Goal: Task Accomplishment & Management: Manage account settings

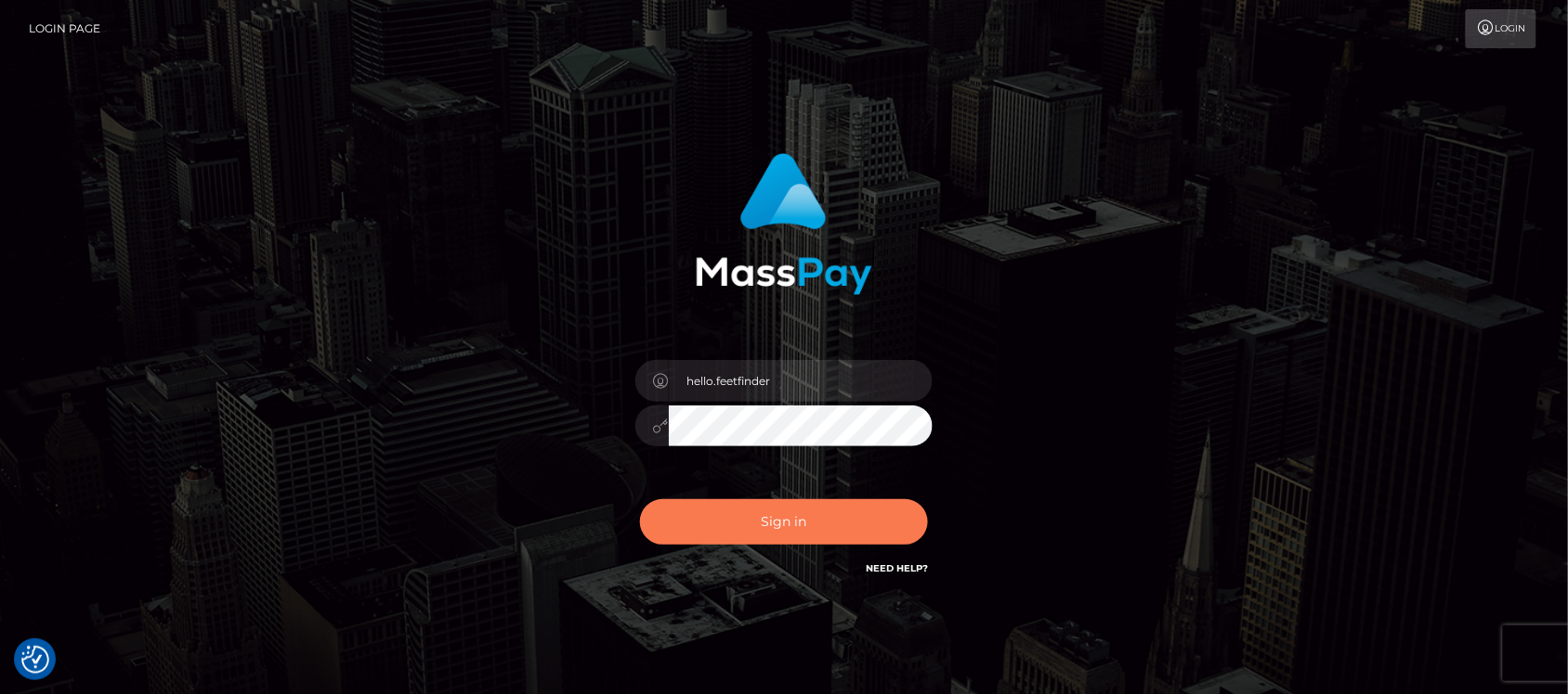
click at [824, 504] on button "Sign in" at bounding box center [784, 521] width 288 height 45
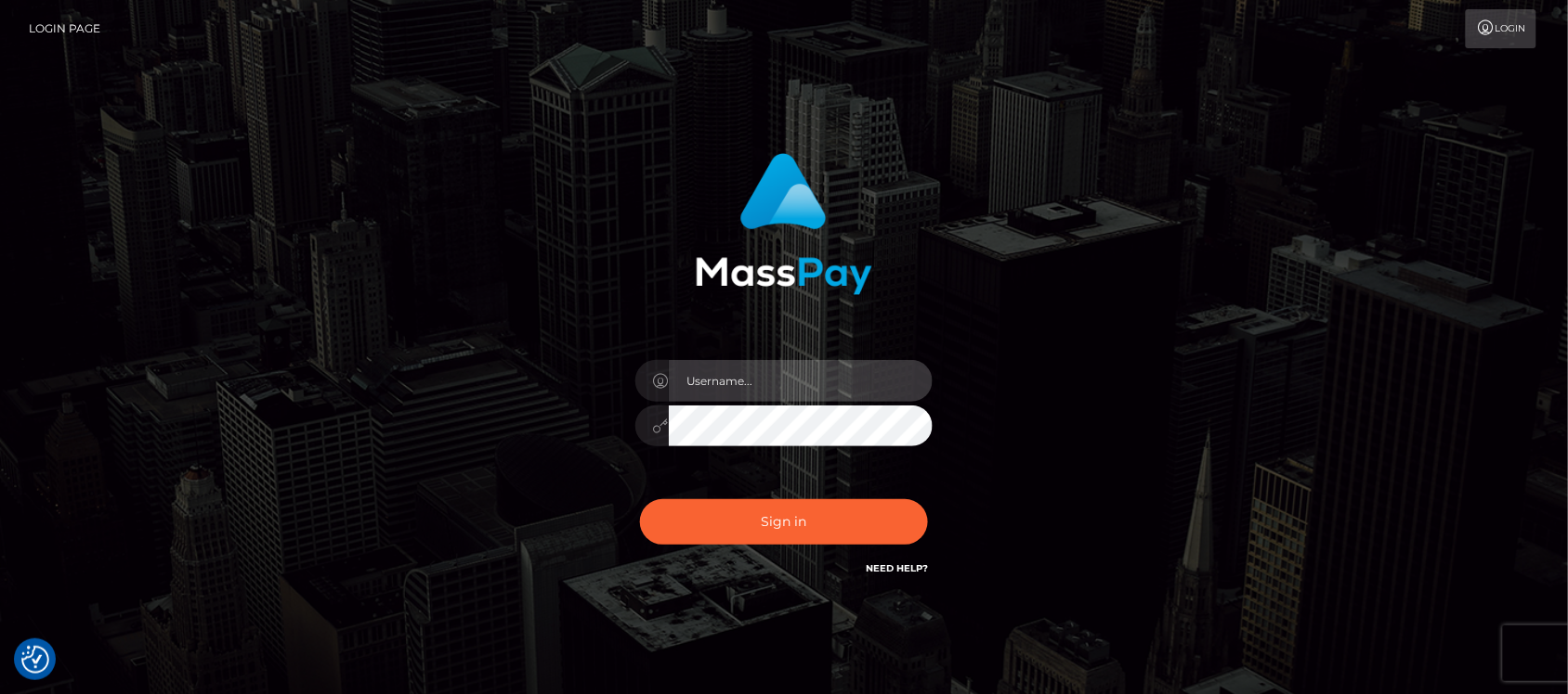
type input "hello.feetfinder"
click at [825, 357] on div "hello.feetfinder" at bounding box center [784, 416] width 325 height 142
click at [825, 363] on input "hello.feetfinder" at bounding box center [800, 381] width 264 height 42
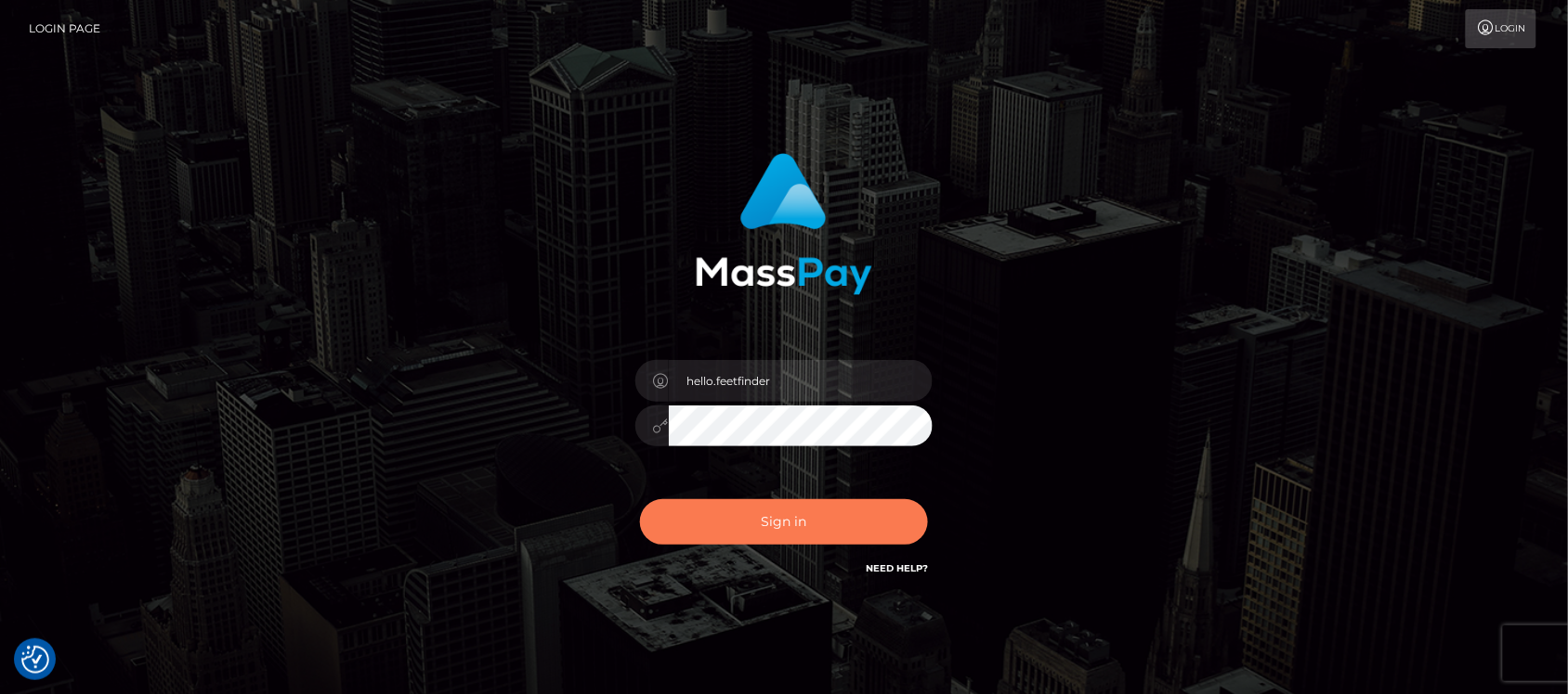
click at [735, 502] on button "Sign in" at bounding box center [784, 521] width 288 height 45
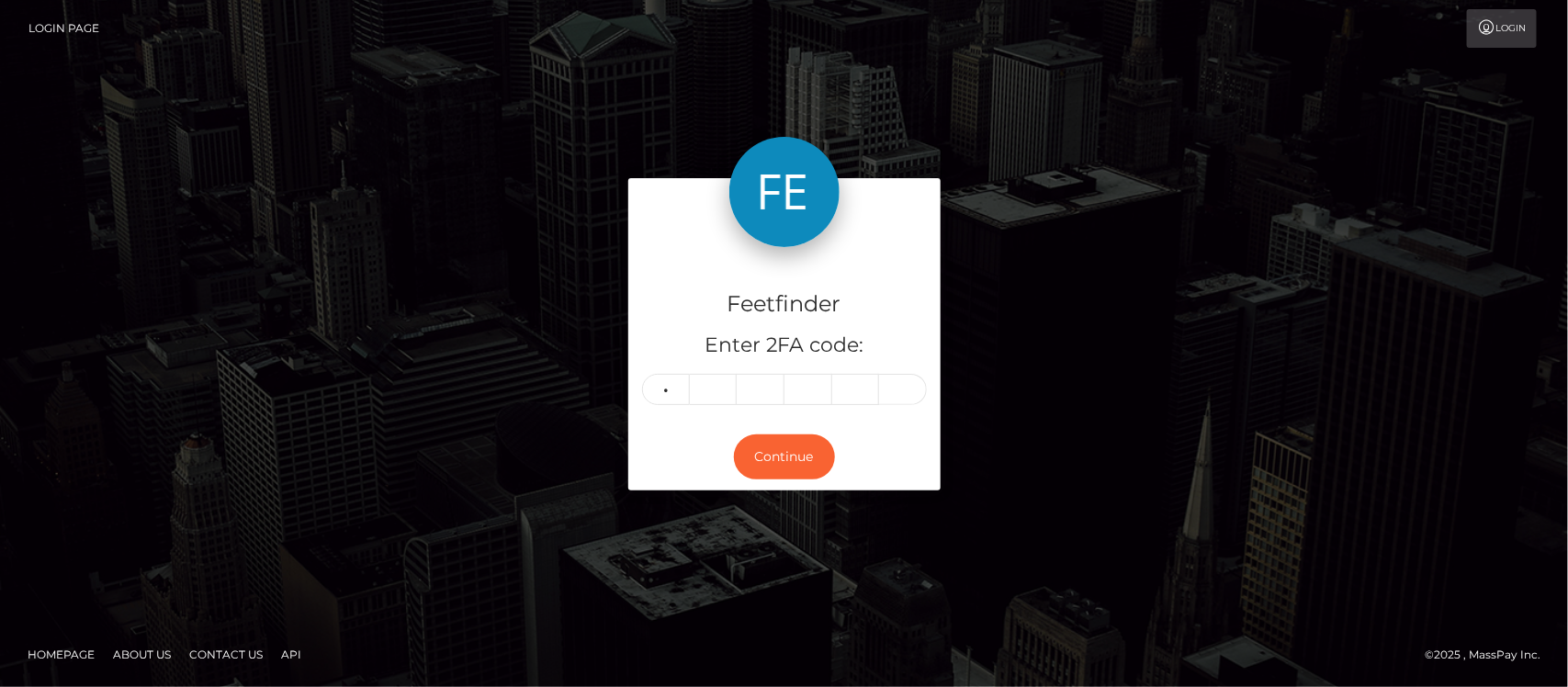
type input "1"
type input "4"
type input "6"
type input "2"
type input "7"
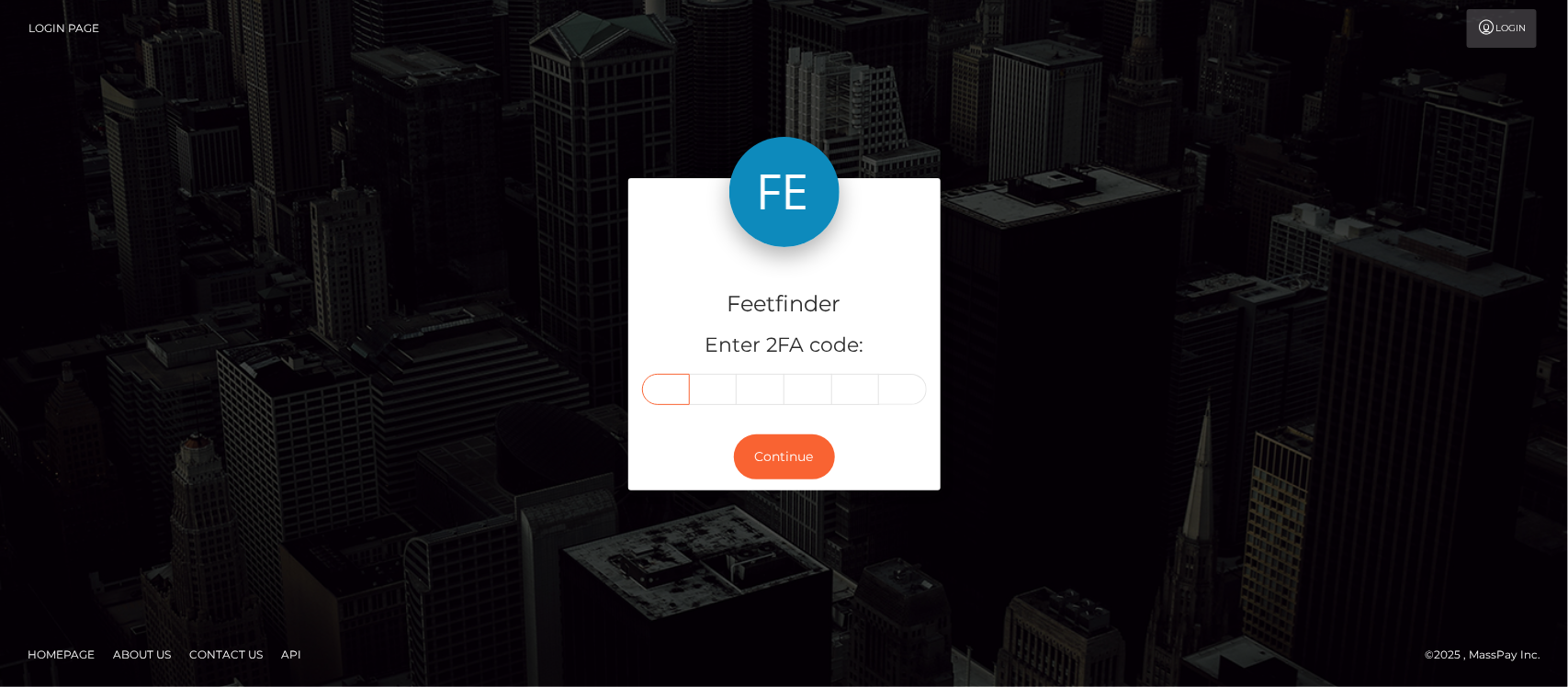
type input "1"
type input "4"
type input "6"
type input "2"
type input "3"
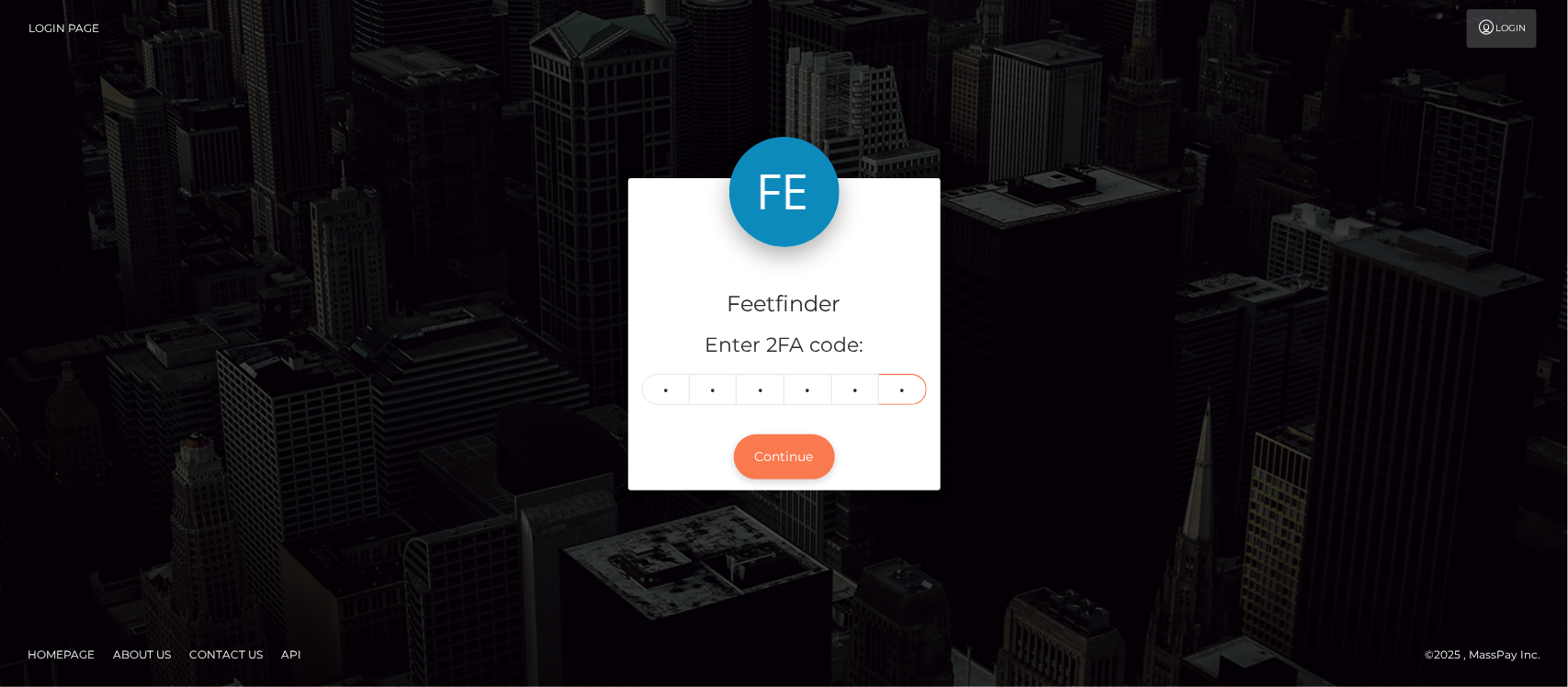
type input "7"
click at [764, 457] on button "Continue" at bounding box center [784, 457] width 101 height 45
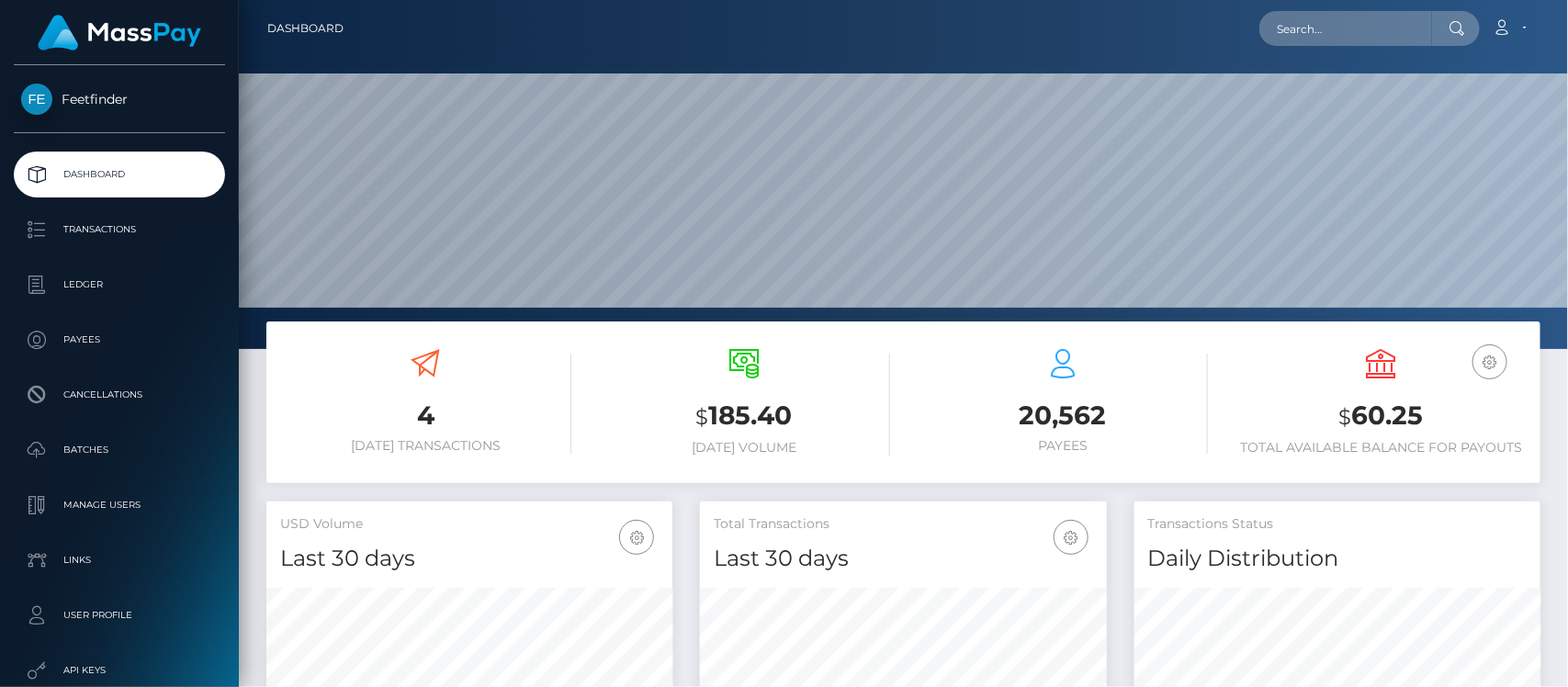
scroll to position [324, 406]
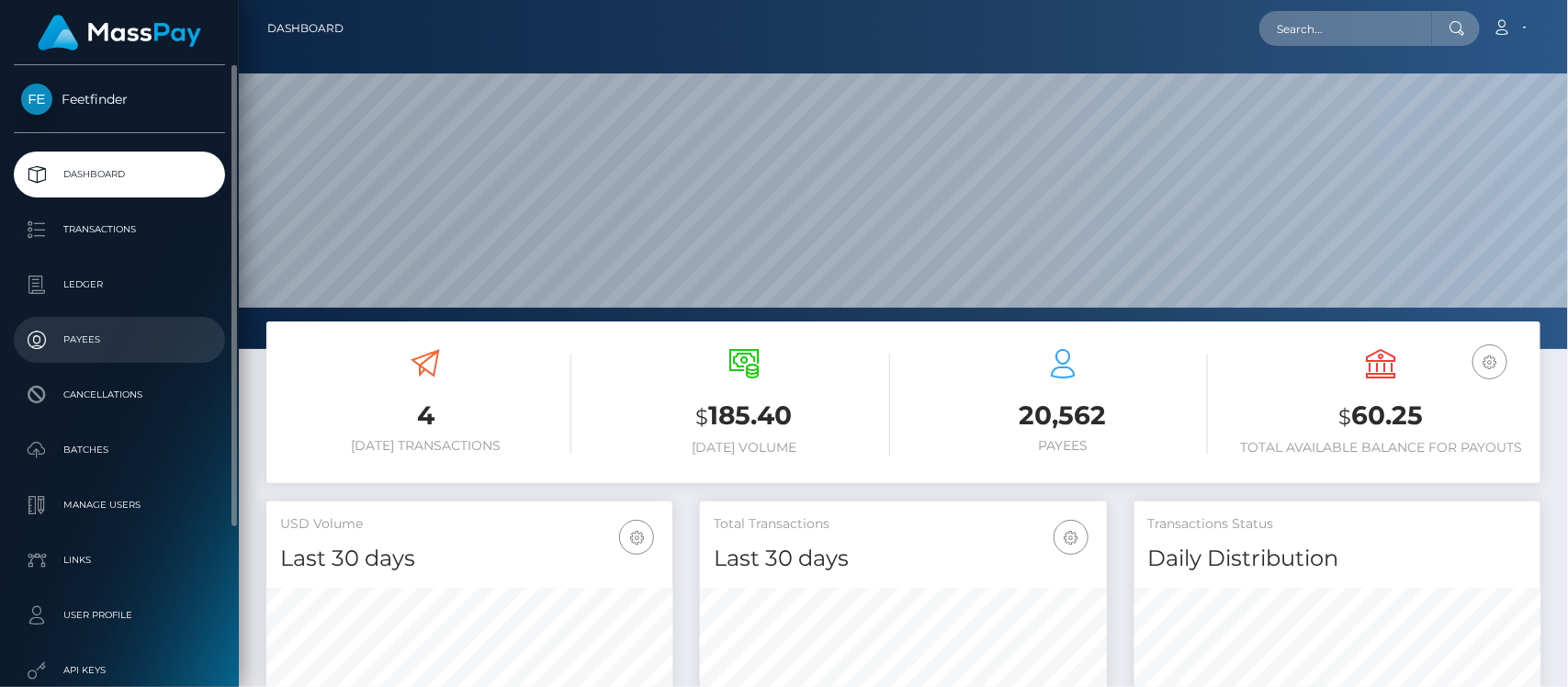
click at [108, 335] on p "Payees" at bounding box center [120, 340] width 197 height 28
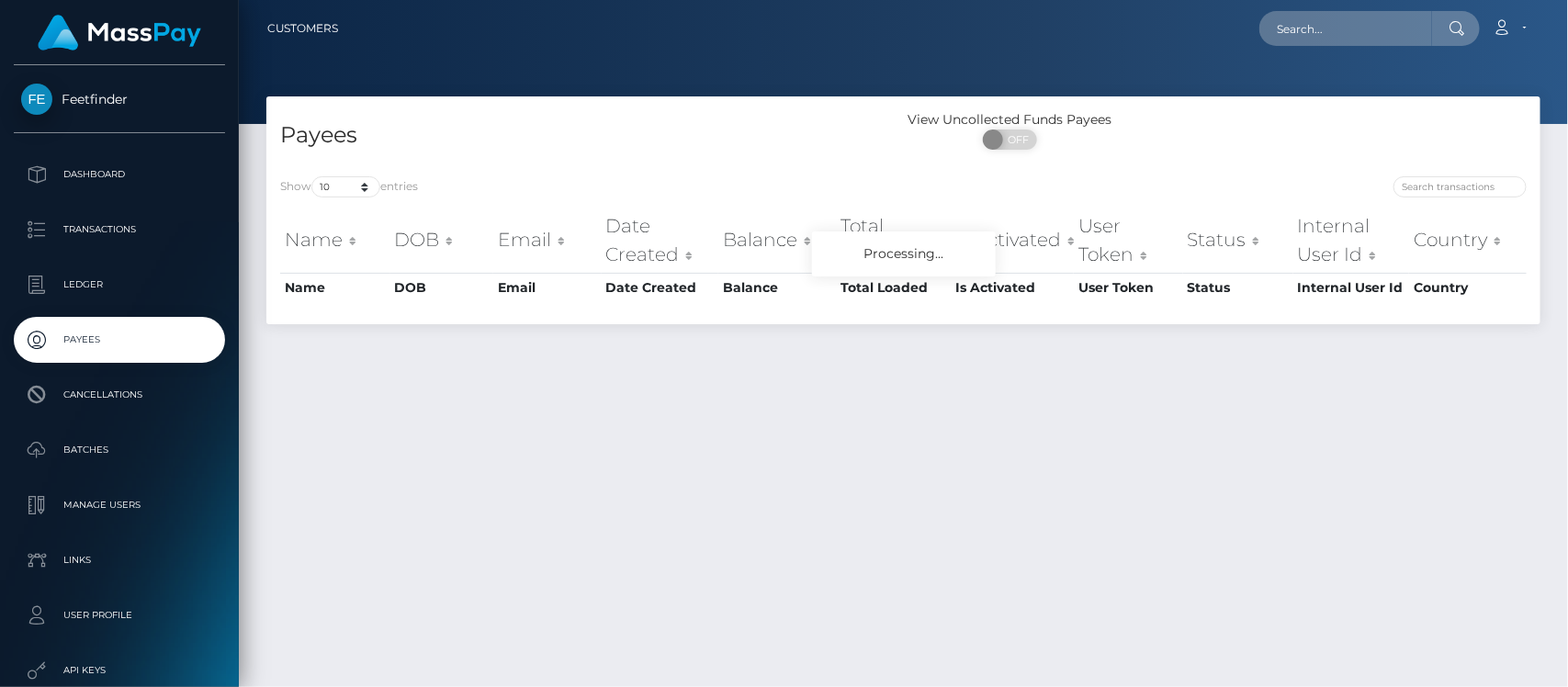
click at [1476, 173] on div "Show 10 25 50 100 250 entries Name DOB Email Date Created Balance Total Loaded …" at bounding box center [903, 243] width 1275 height 162
click at [1468, 181] on input "search" at bounding box center [1460, 187] width 134 height 21
paste input "d2ee8e12-73b4-11f0-87f1-0266f44cc279"
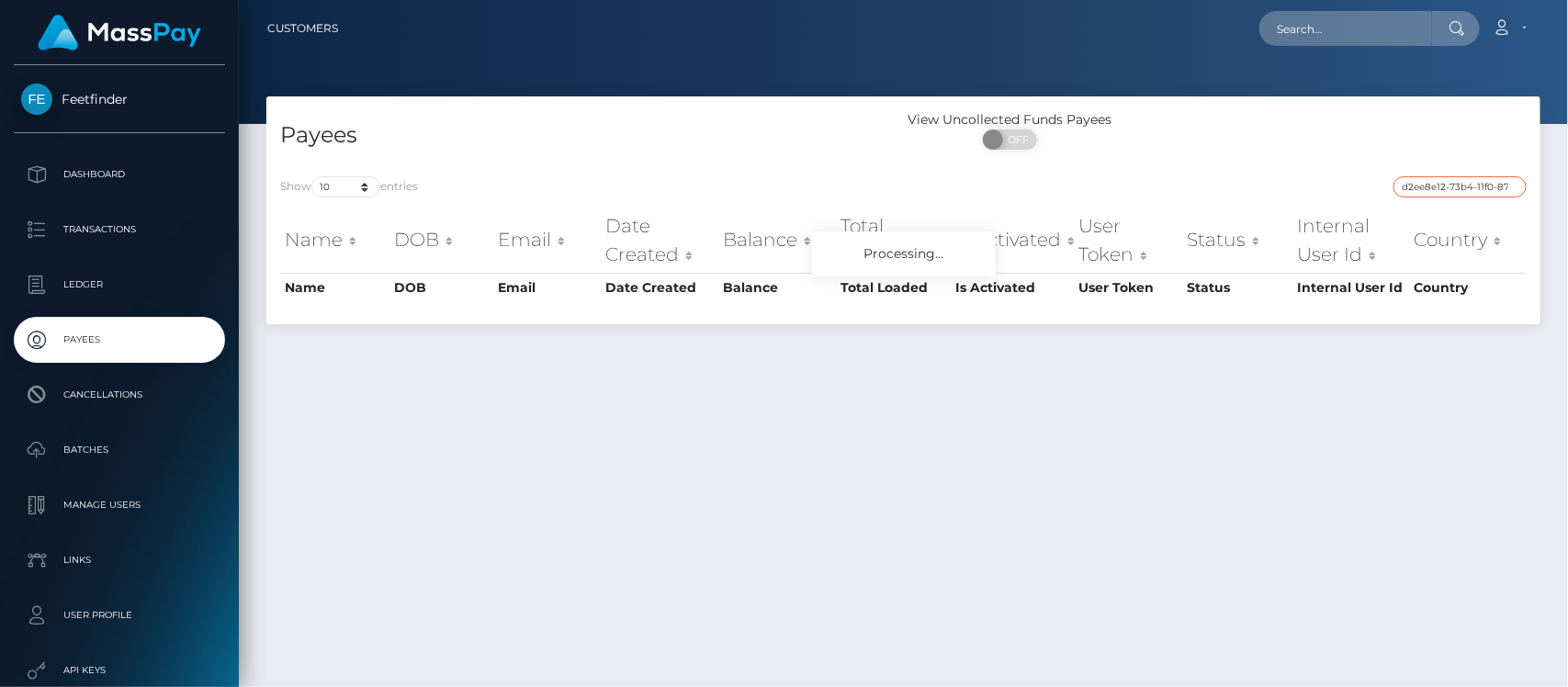
scroll to position [0, 76]
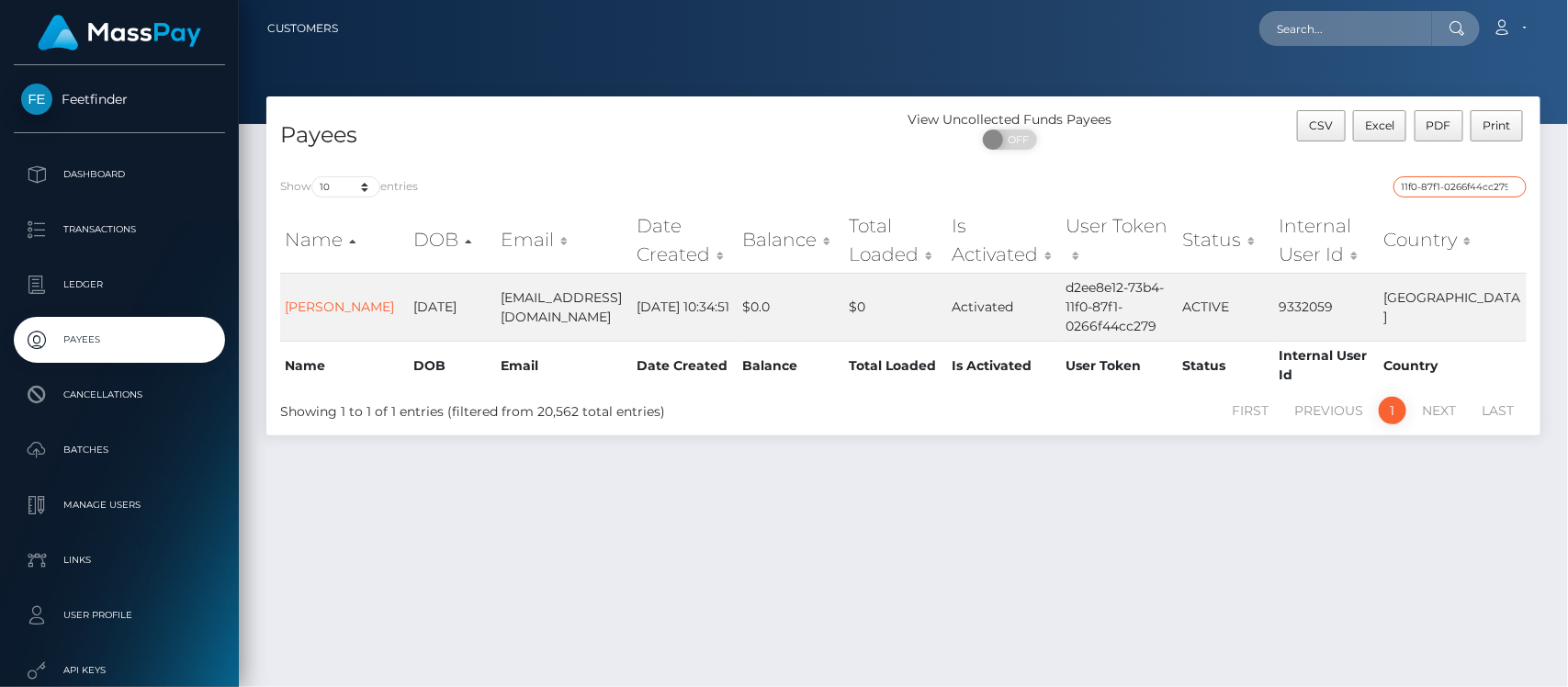
type input "d2ee8e12-73b4-11f0-87f1-0266f44cc279"
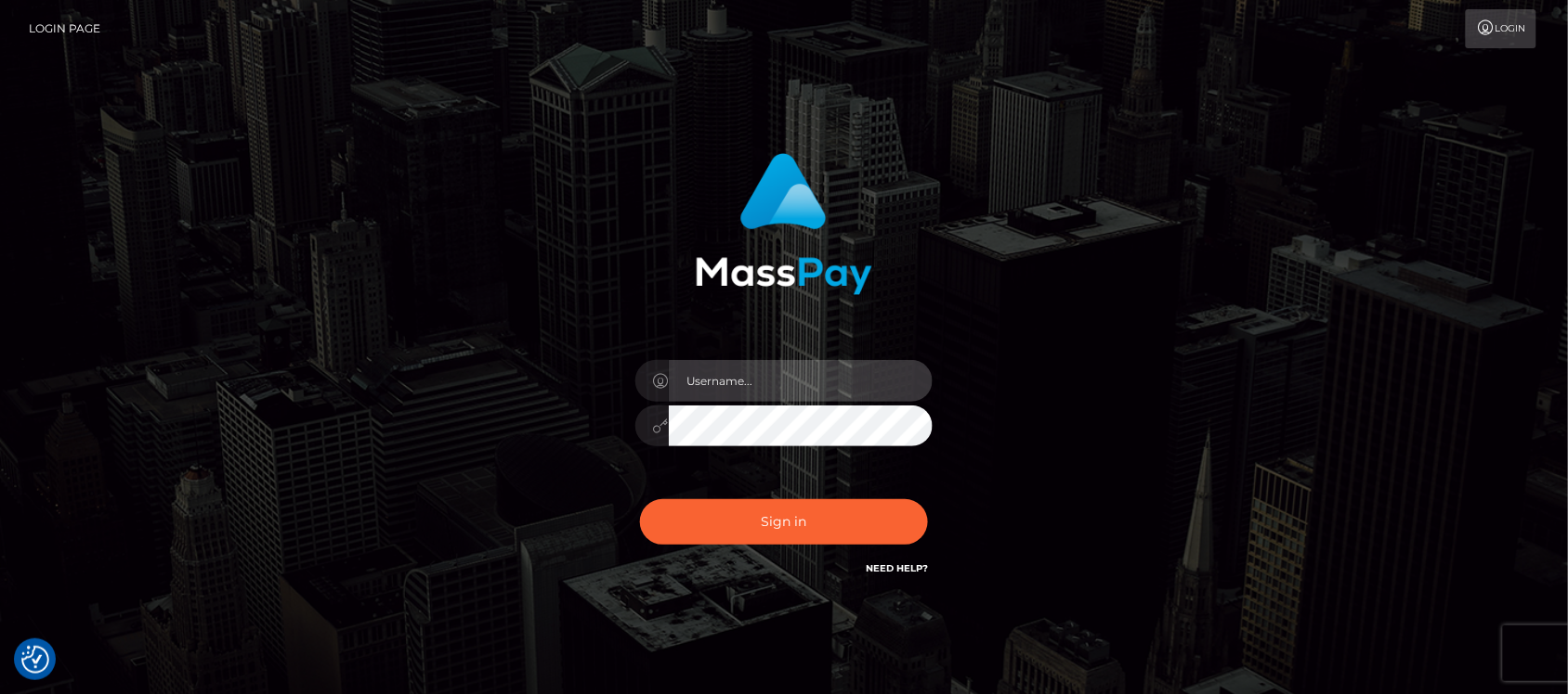
type input "hello.feetfinder"
click at [863, 398] on input "hello.feetfinder" at bounding box center [800, 381] width 264 height 42
click at [1163, 413] on div "hello.feetfinder Sign in" at bounding box center [784, 375] width 1058 height 473
